Goal: Answer question/provide support: Share knowledge or assist other users

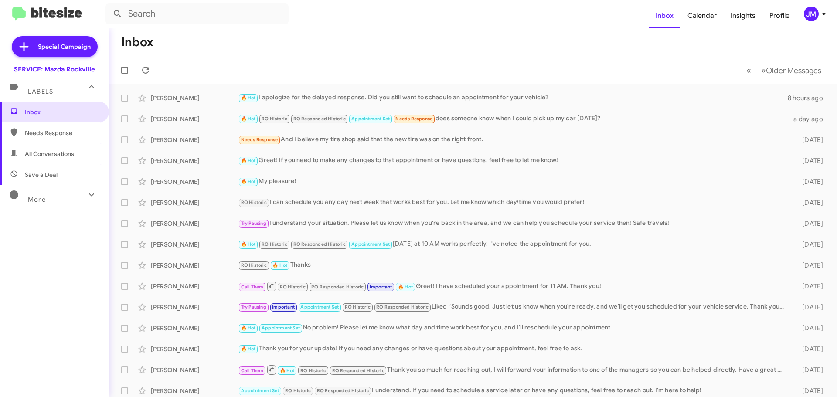
click at [816, 17] on div "JM" at bounding box center [811, 14] width 15 height 15
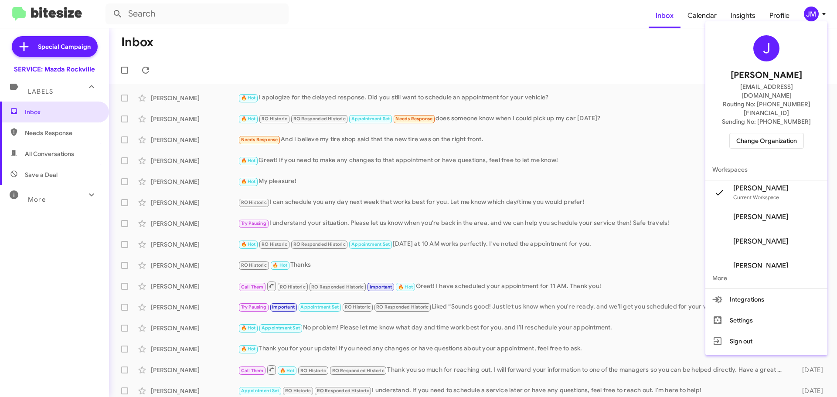
click at [780, 131] on div "J Jose Miranda jmiranda@ourismancars.com Routing No: +1 (301) 424-7800 Sending …" at bounding box center [767, 92] width 122 height 134
click at [779, 133] on span "Change Organization" at bounding box center [766, 140] width 61 height 15
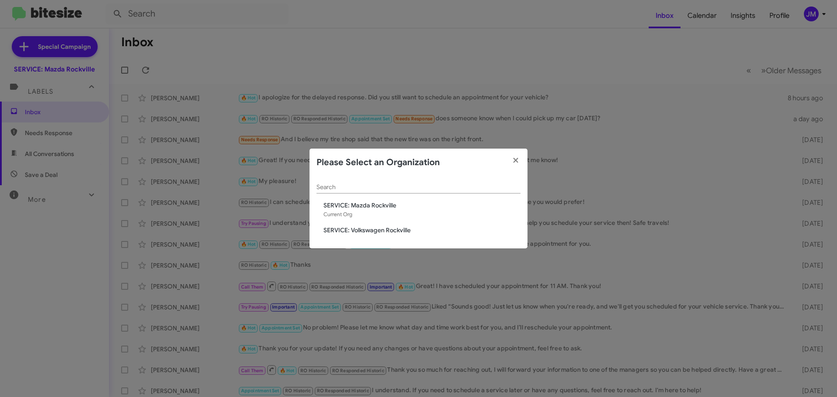
click at [393, 228] on span "SERVICE: Volkswagen Rockville" at bounding box center [422, 230] width 197 height 9
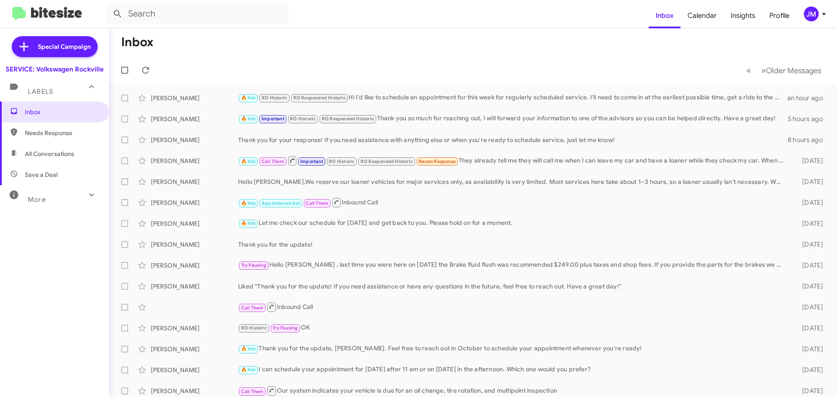
click at [215, 122] on div "[PERSON_NAME]" at bounding box center [194, 119] width 87 height 9
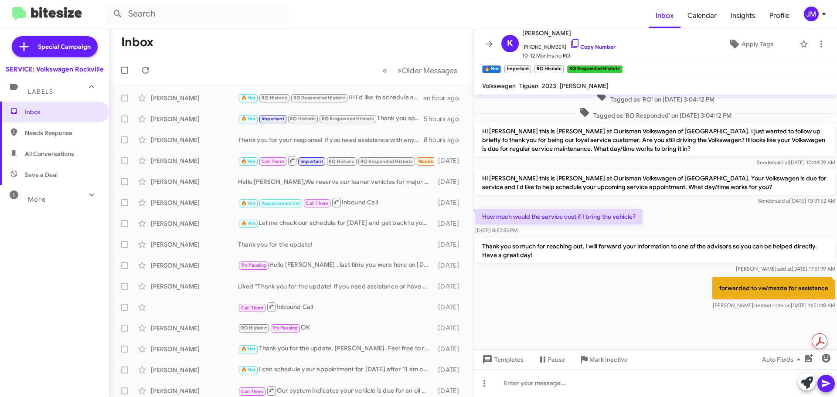
scroll to position [435, 0]
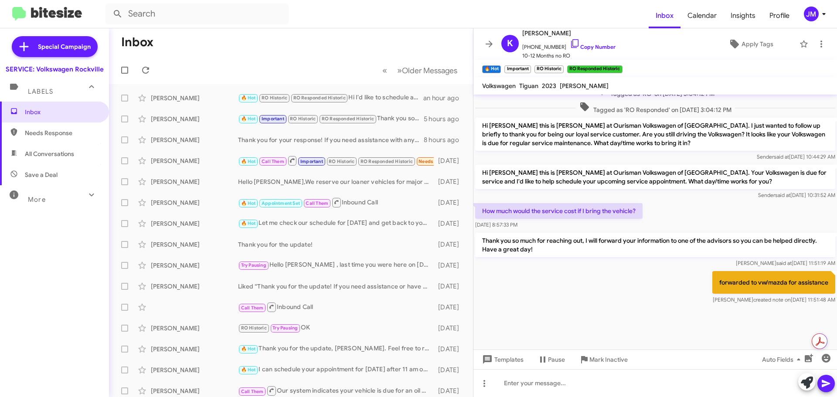
click at [600, 48] on link "Copy Number" at bounding box center [593, 47] width 46 height 7
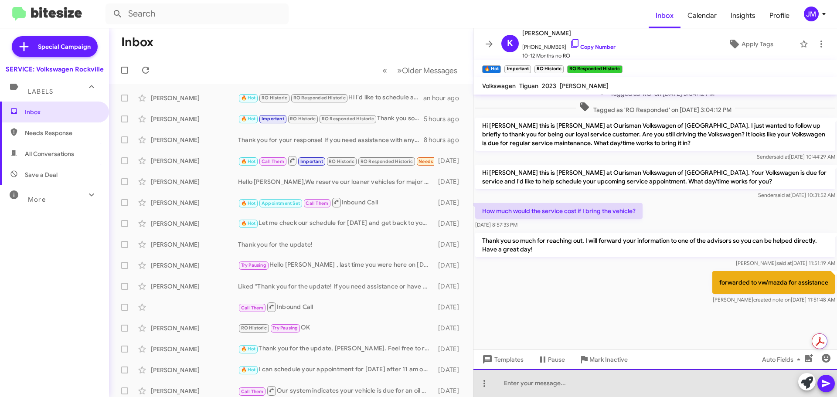
click at [540, 383] on div at bounding box center [656, 383] width 364 height 28
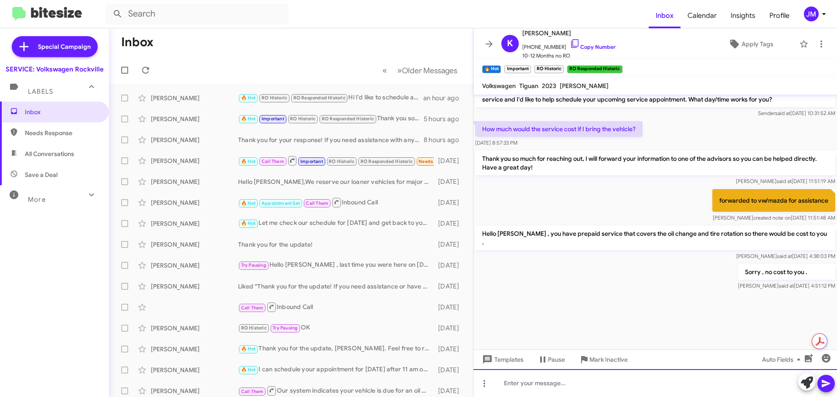
scroll to position [843, 0]
